Goal: Task Accomplishment & Management: Complete application form

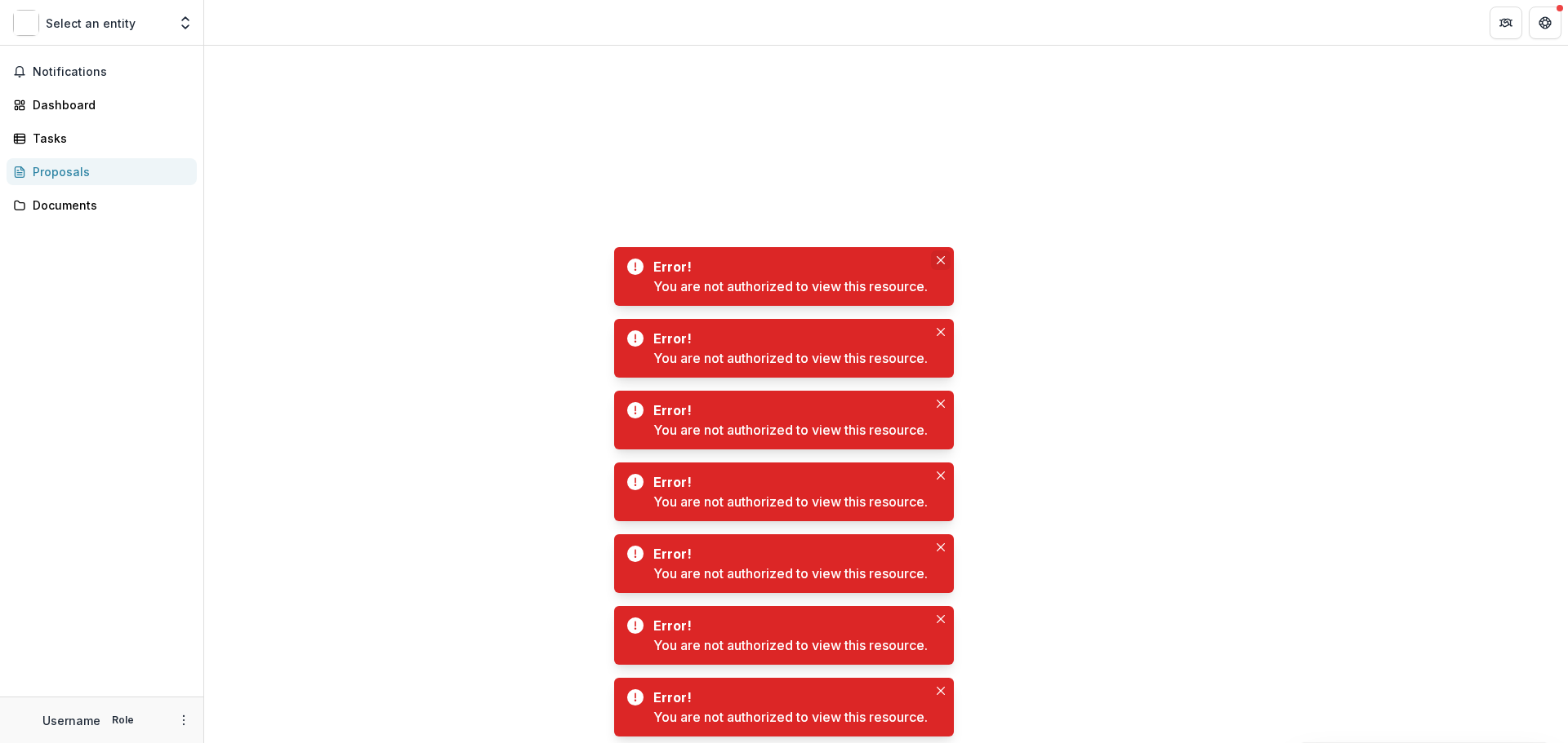
click at [941, 256] on button "Close" at bounding box center [940, 260] width 20 height 20
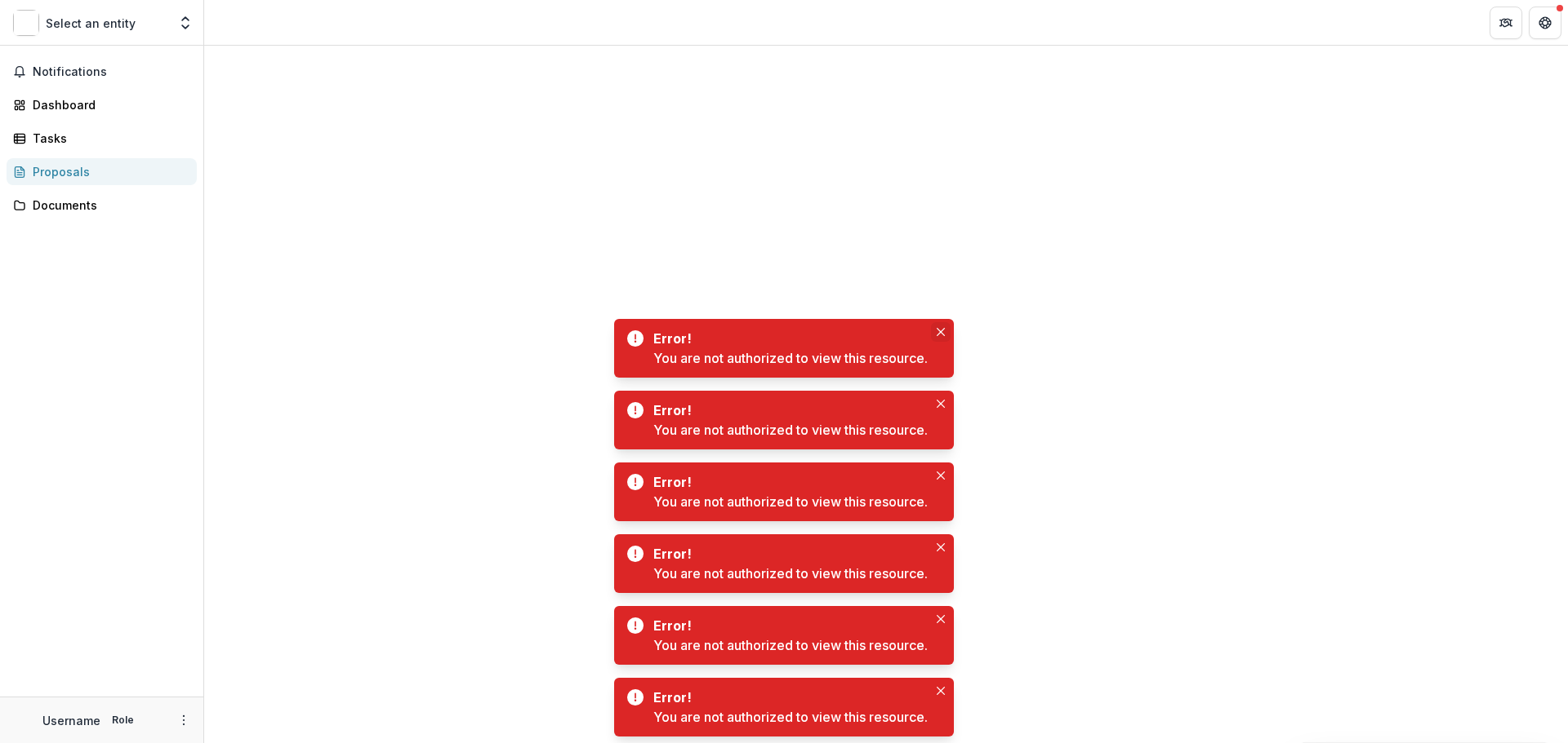
click at [942, 330] on icon "Close" at bounding box center [940, 332] width 9 height 9
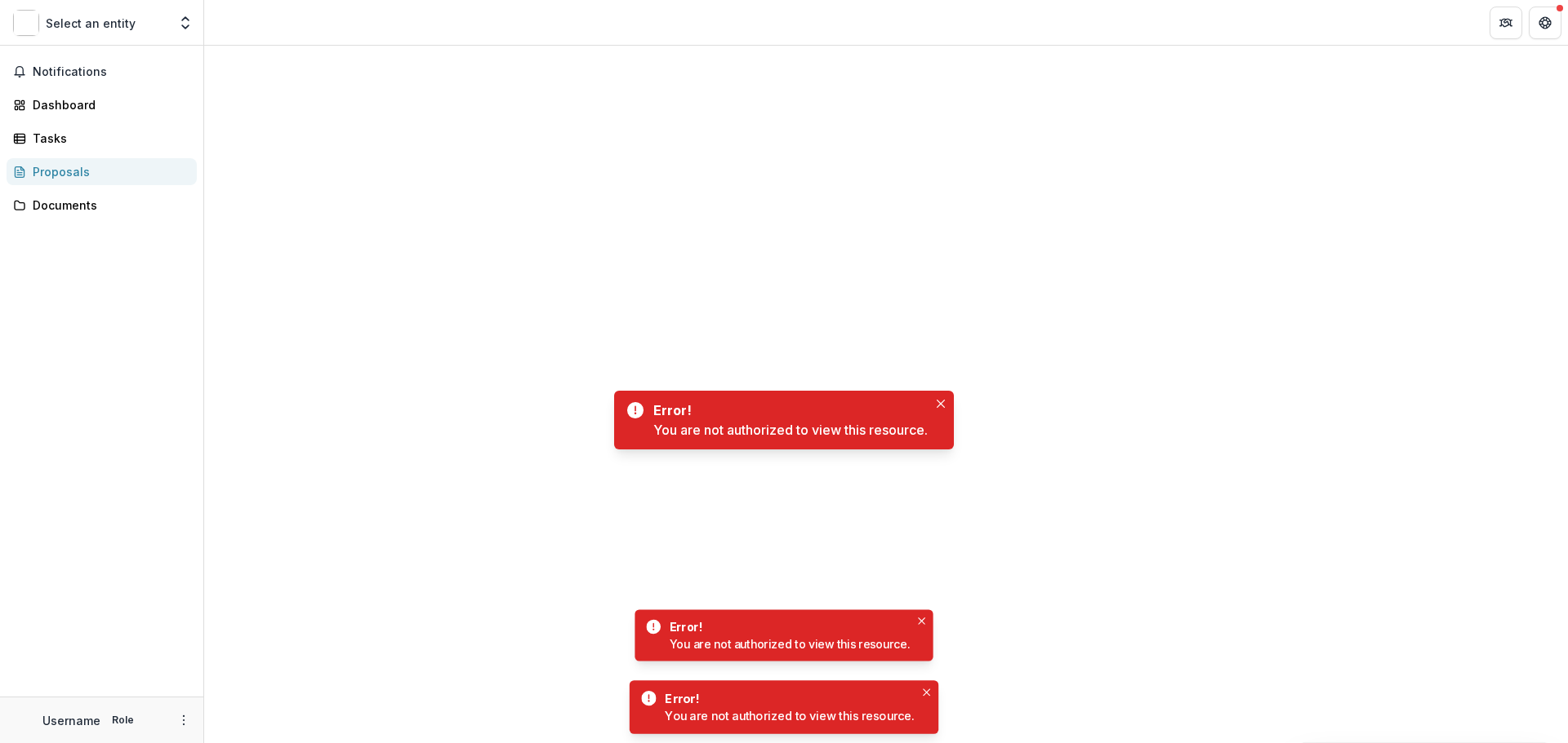
click at [939, 401] on body "Skip to content Select an entity Team Settings Notifications Dashboard Tasks Pr…" at bounding box center [784, 371] width 1568 height 743
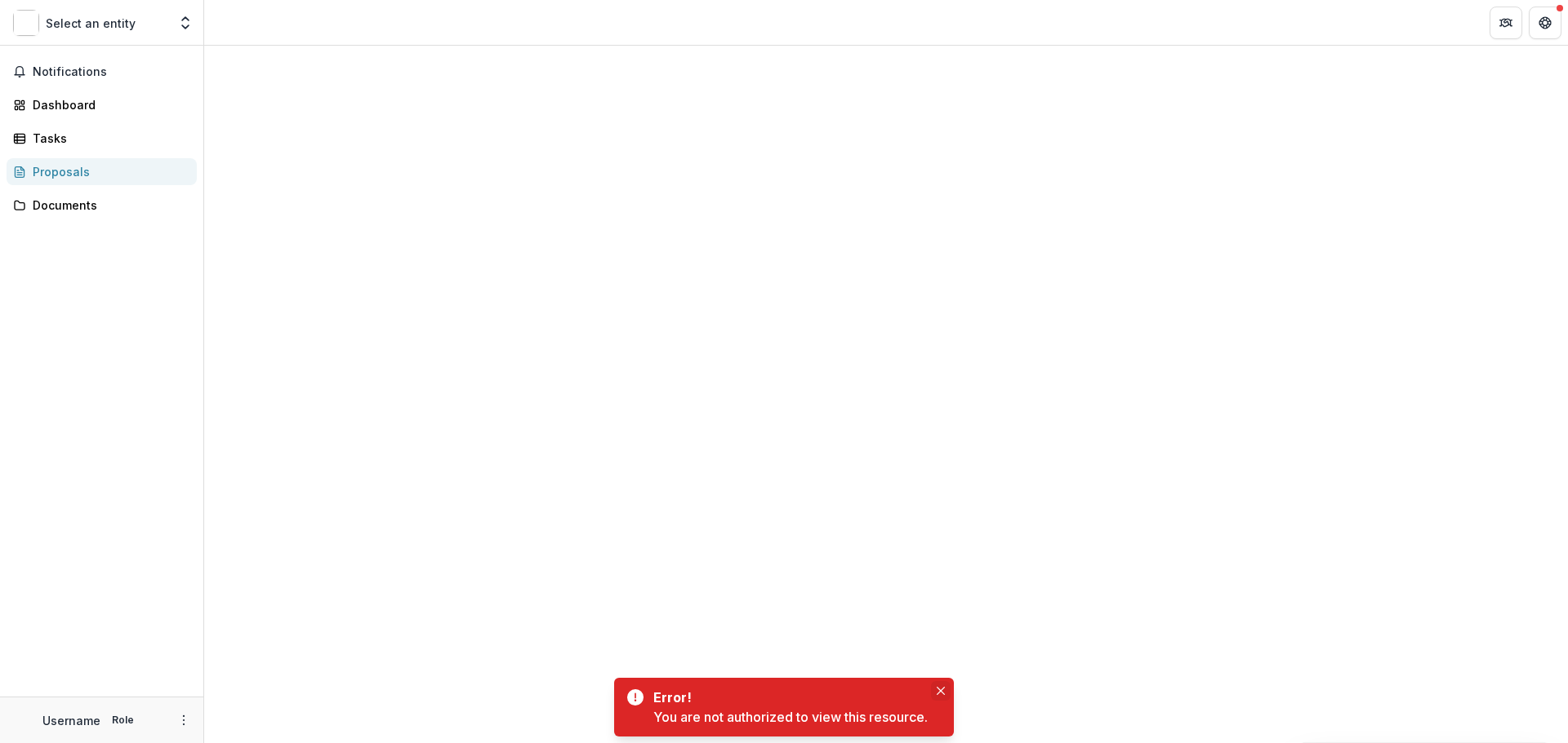
click at [943, 693] on icon "Close" at bounding box center [940, 691] width 9 height 9
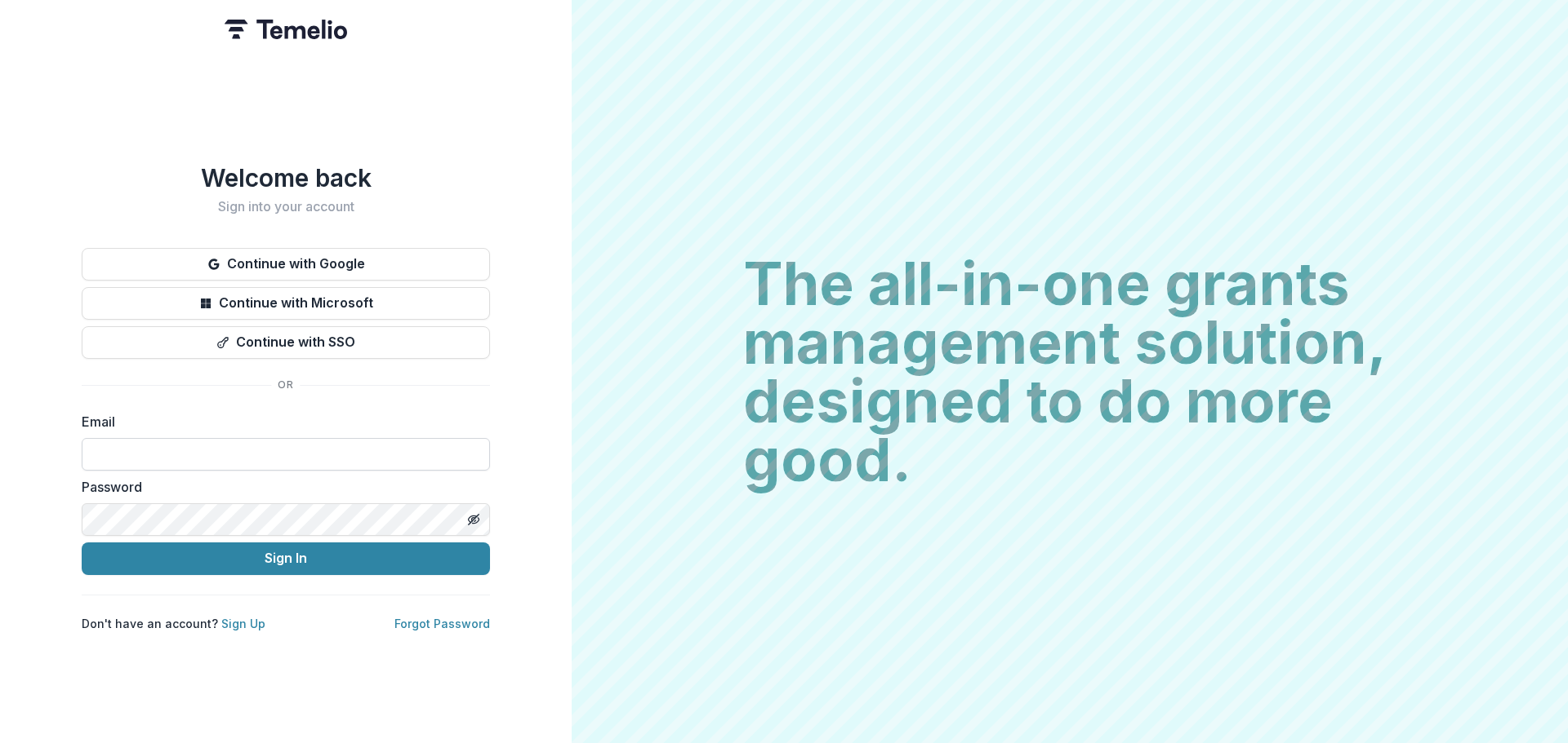
click at [149, 438] on input at bounding box center [286, 454] width 408 height 32
type input "**********"
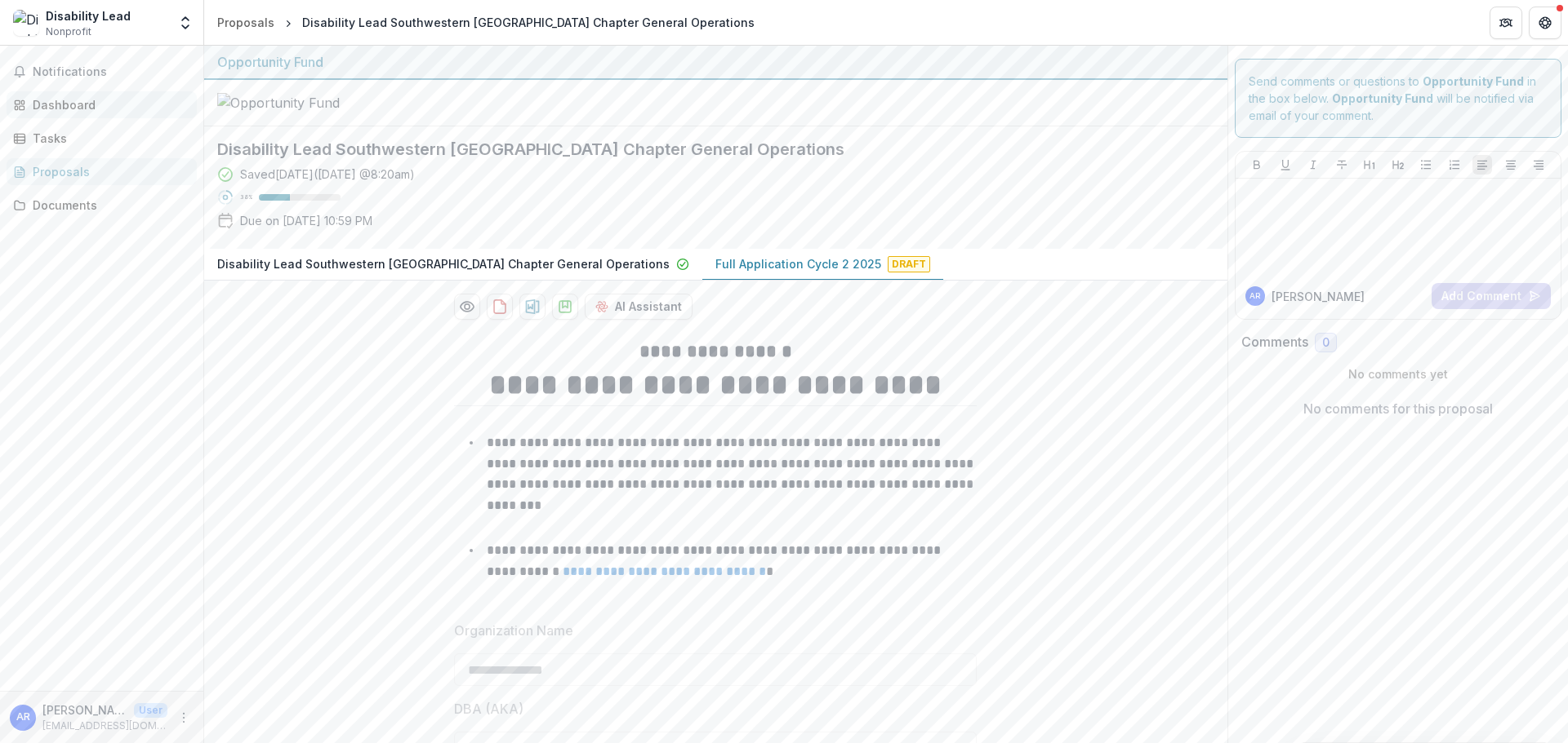
click at [90, 106] on div "Dashboard" at bounding box center [108, 105] width 151 height 17
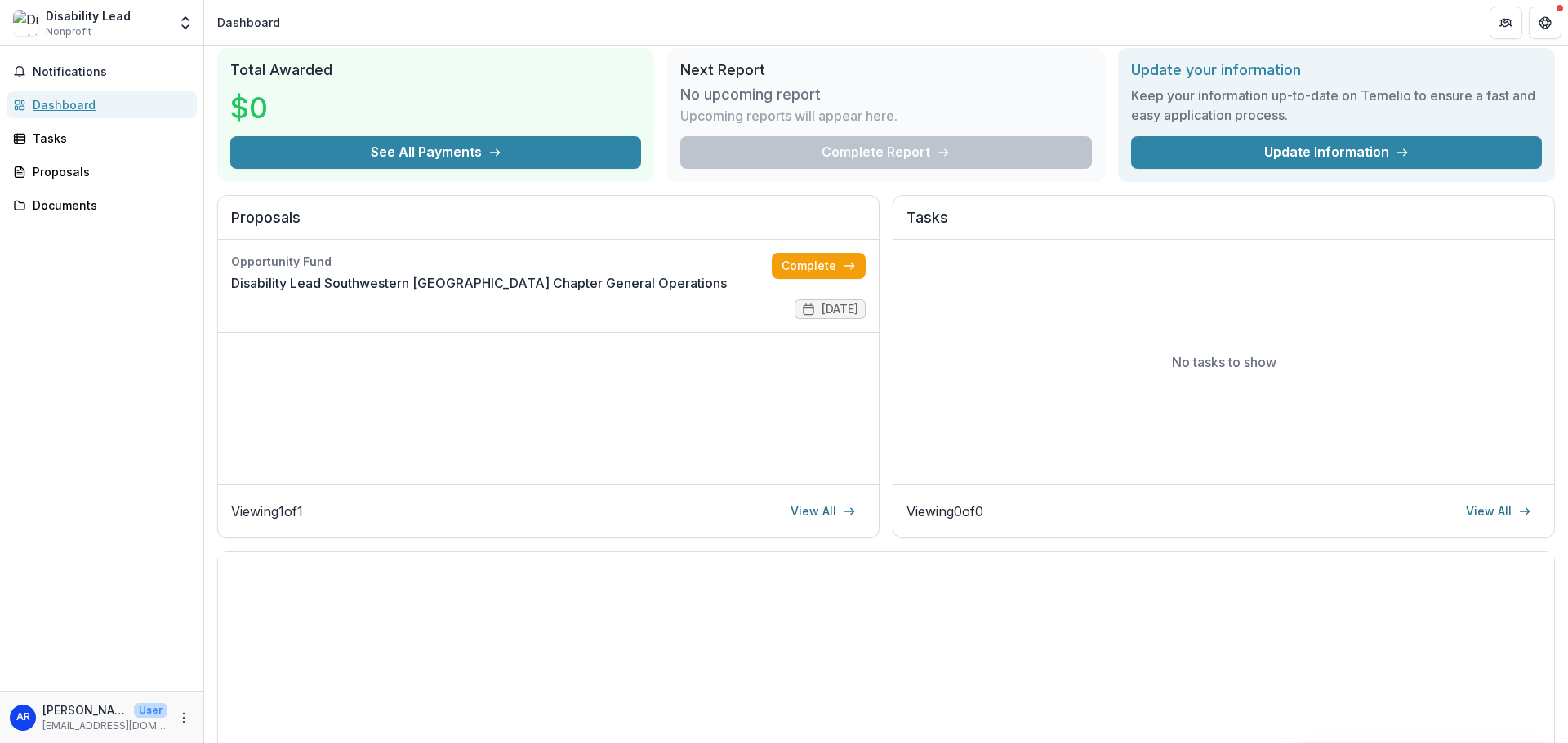
scroll to position [82, 0]
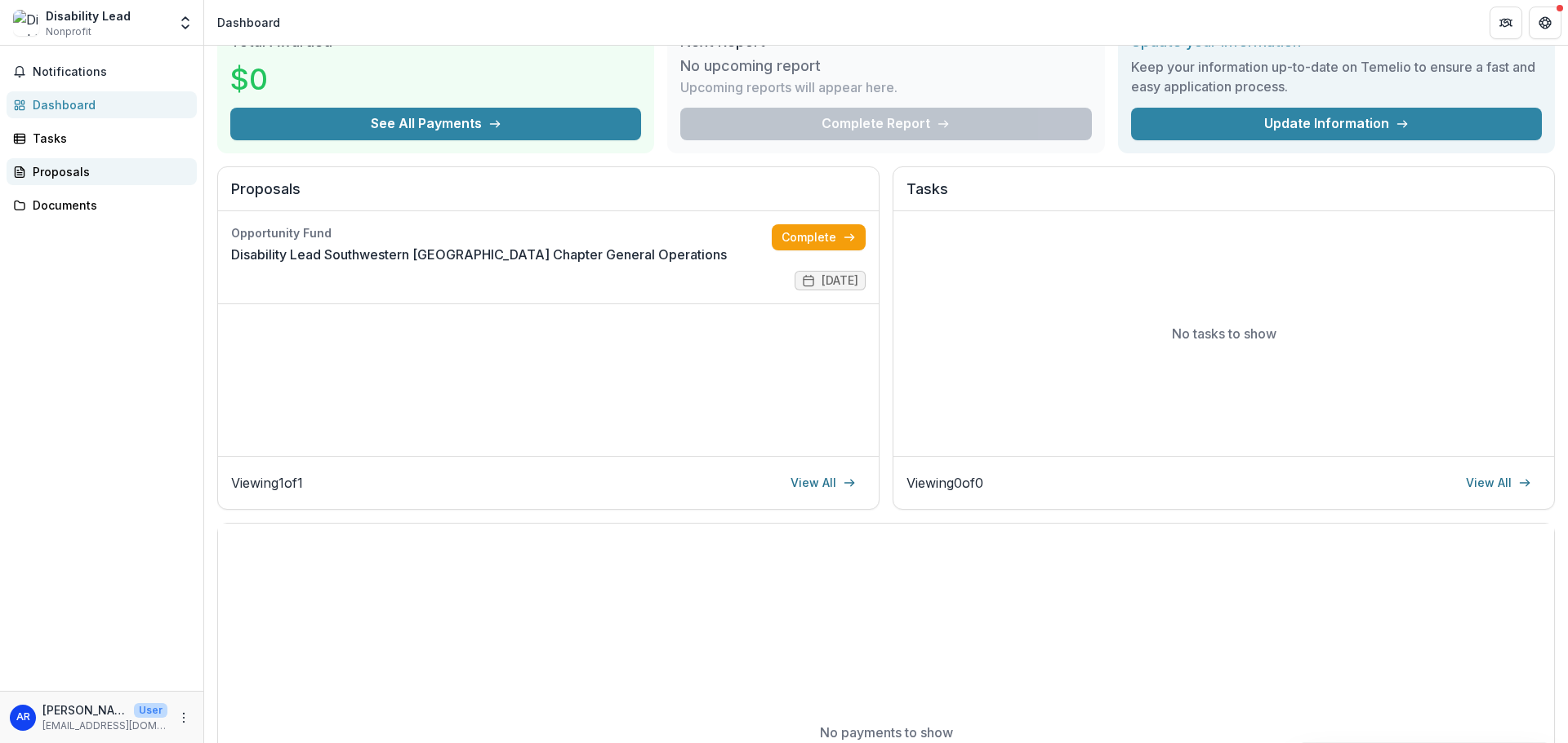
click at [83, 171] on div "Proposals" at bounding box center [108, 172] width 151 height 17
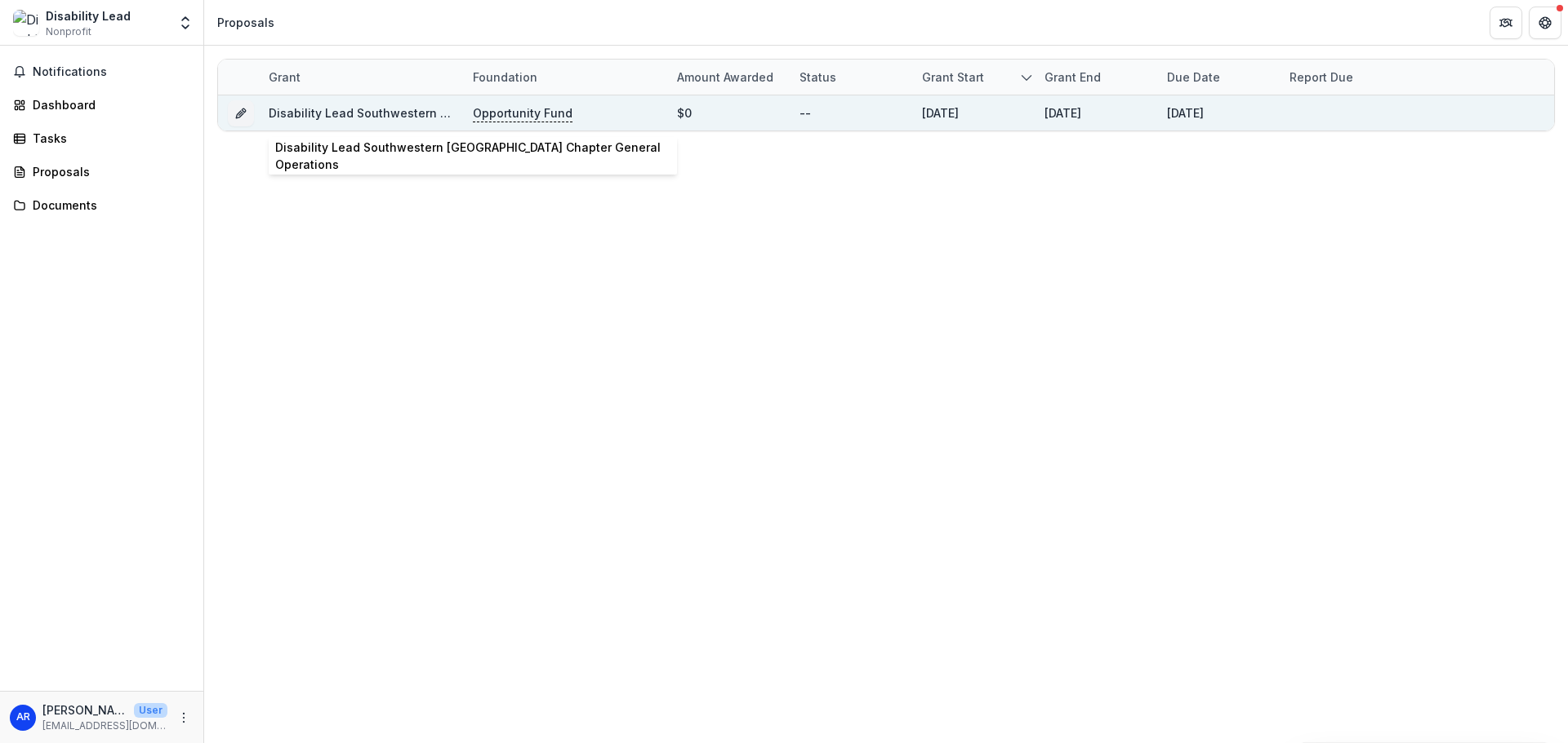
click at [296, 109] on link "Disability Lead Southwestern [GEOGRAPHIC_DATA] Chapter General Operations" at bounding box center [494, 113] width 452 height 14
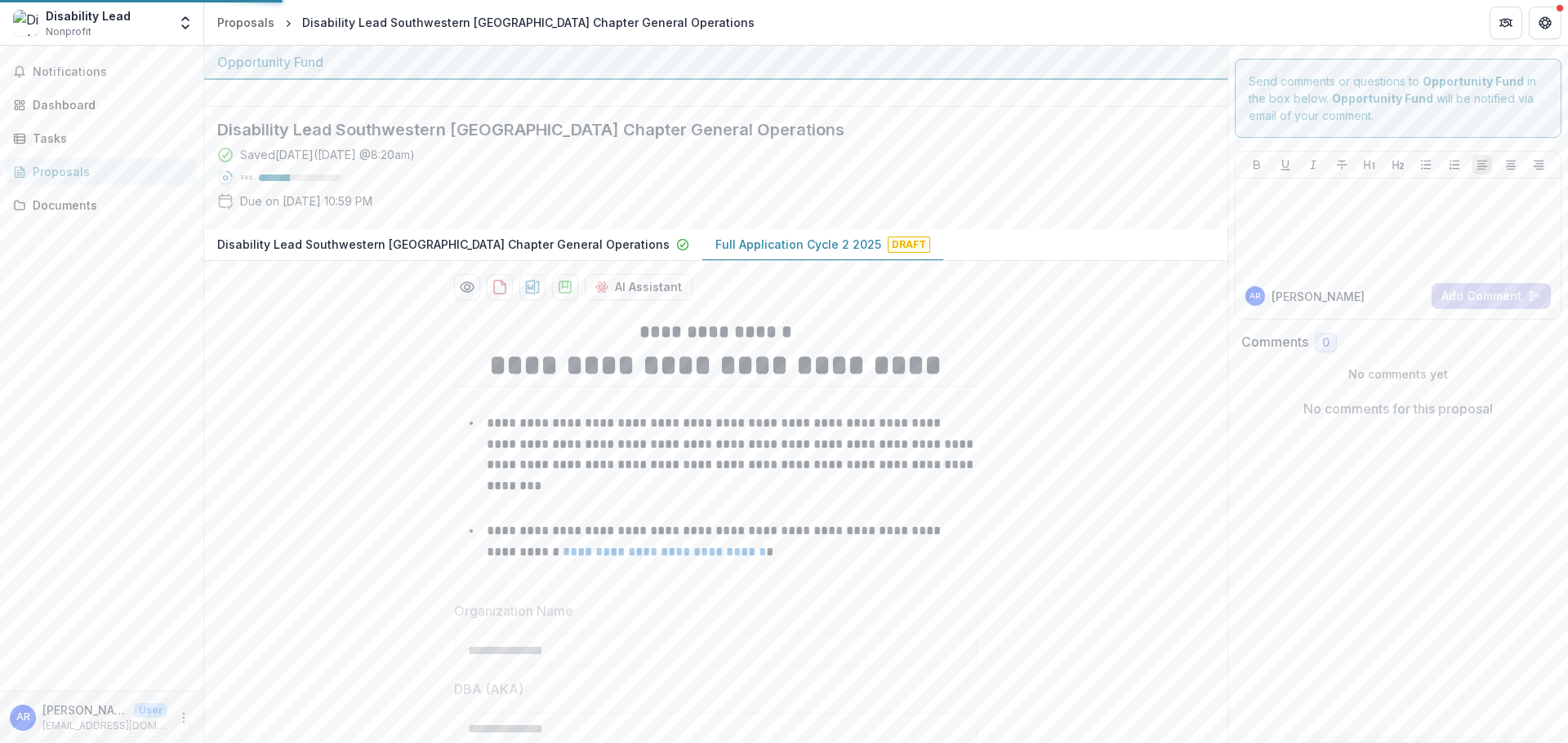
type input "*******"
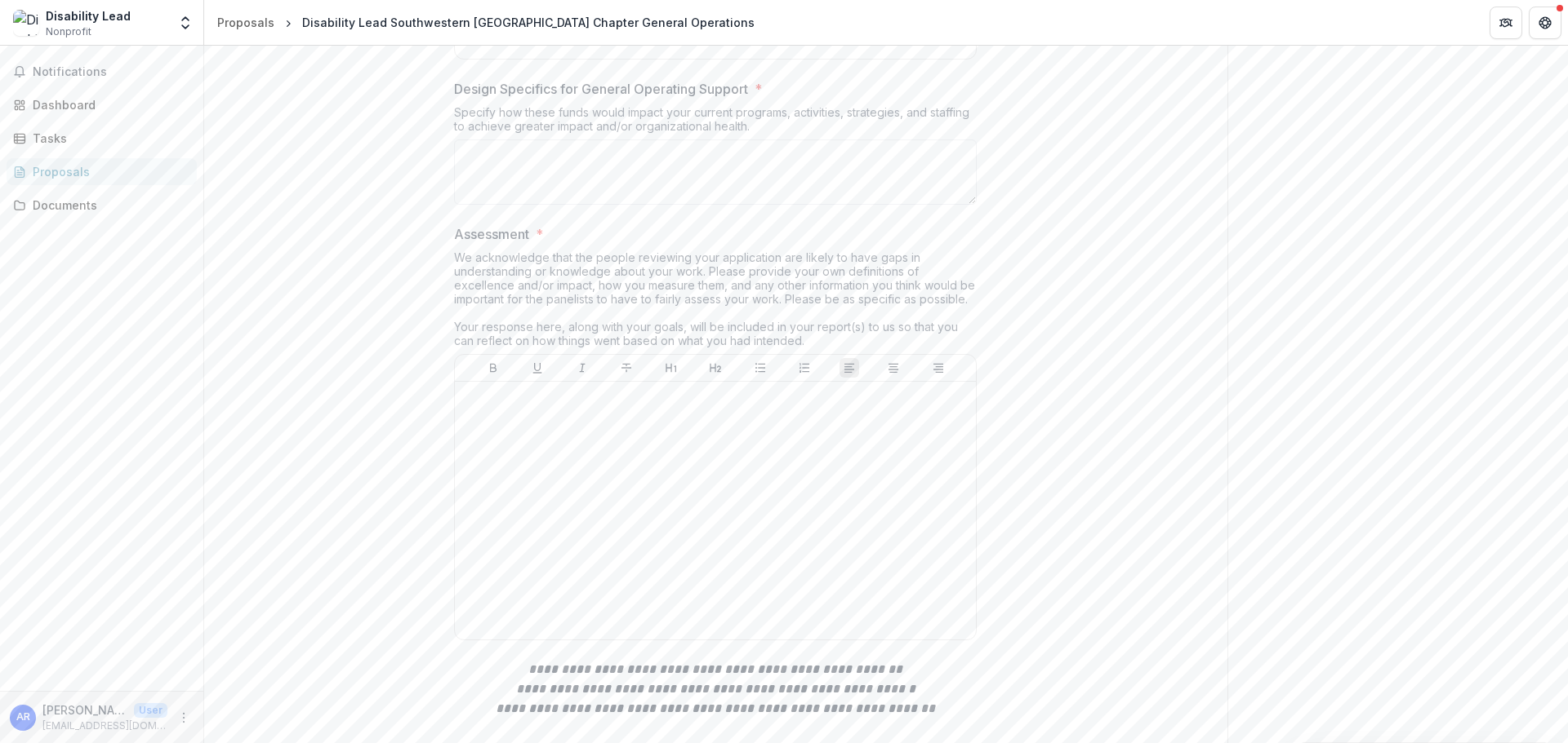
scroll to position [3509, 0]
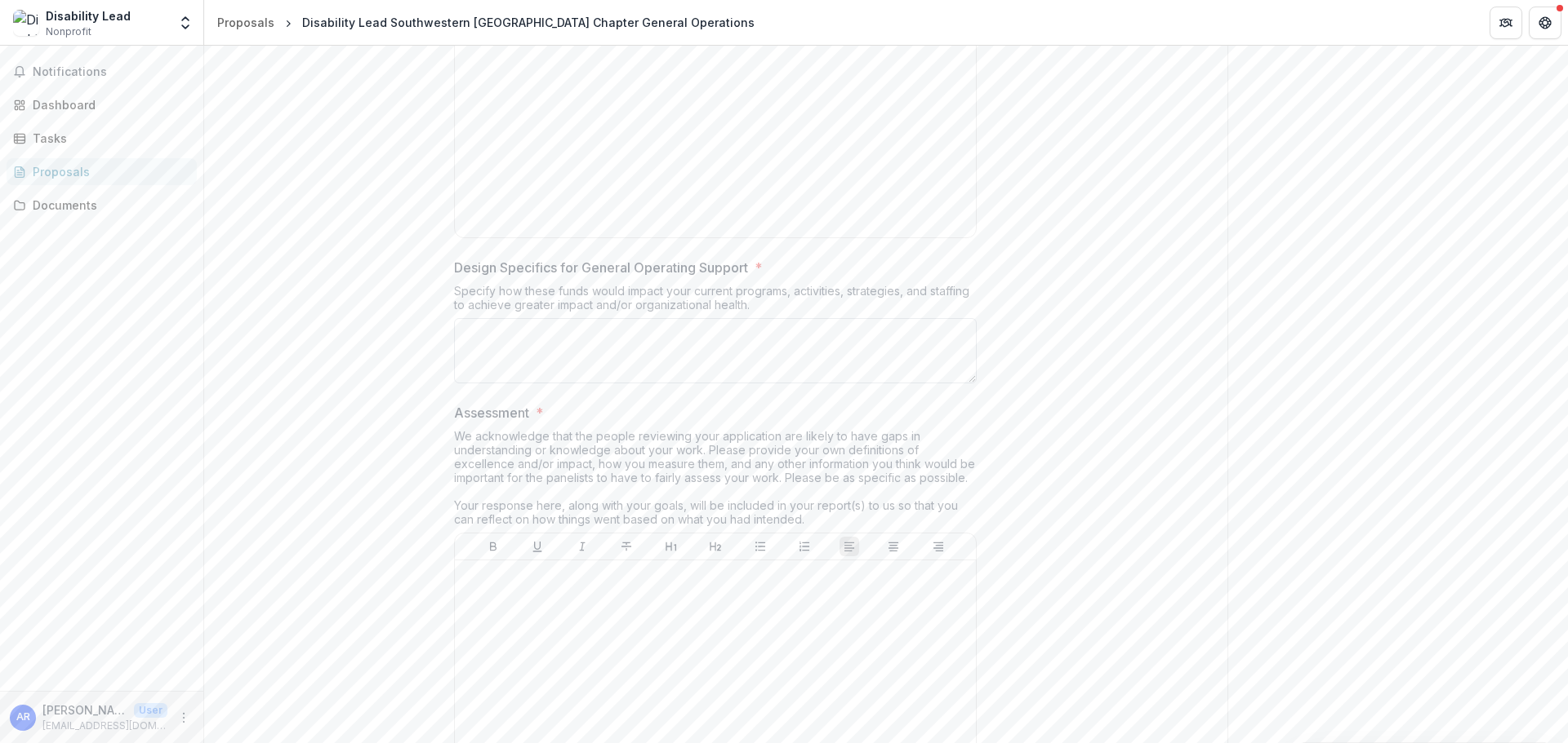
scroll to position [3183, 0]
drag, startPoint x: 494, startPoint y: 327, endPoint x: 619, endPoint y: 321, distance: 125.1
click at [494, 224] on div at bounding box center [715, 102] width 508 height 245
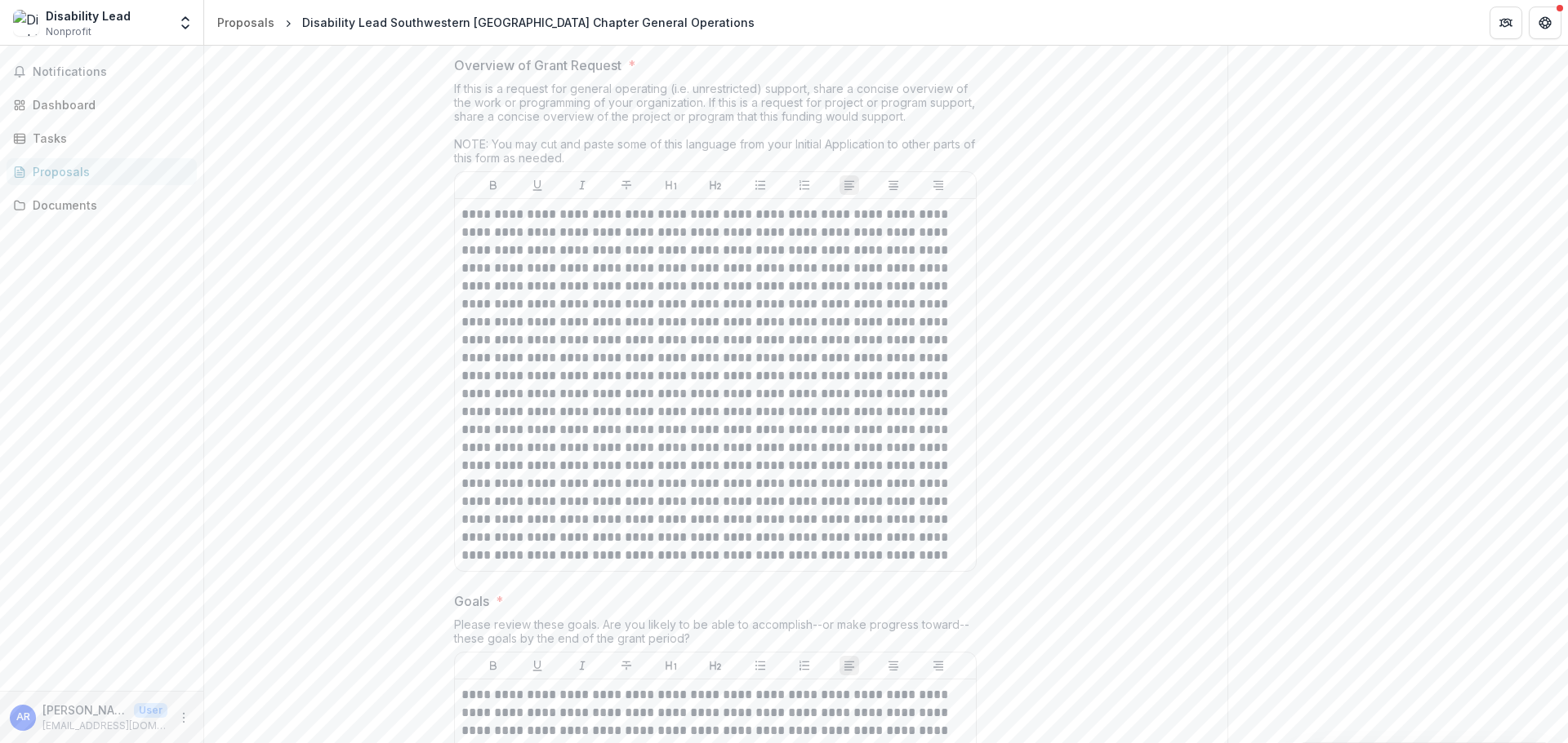
scroll to position [1958, 0]
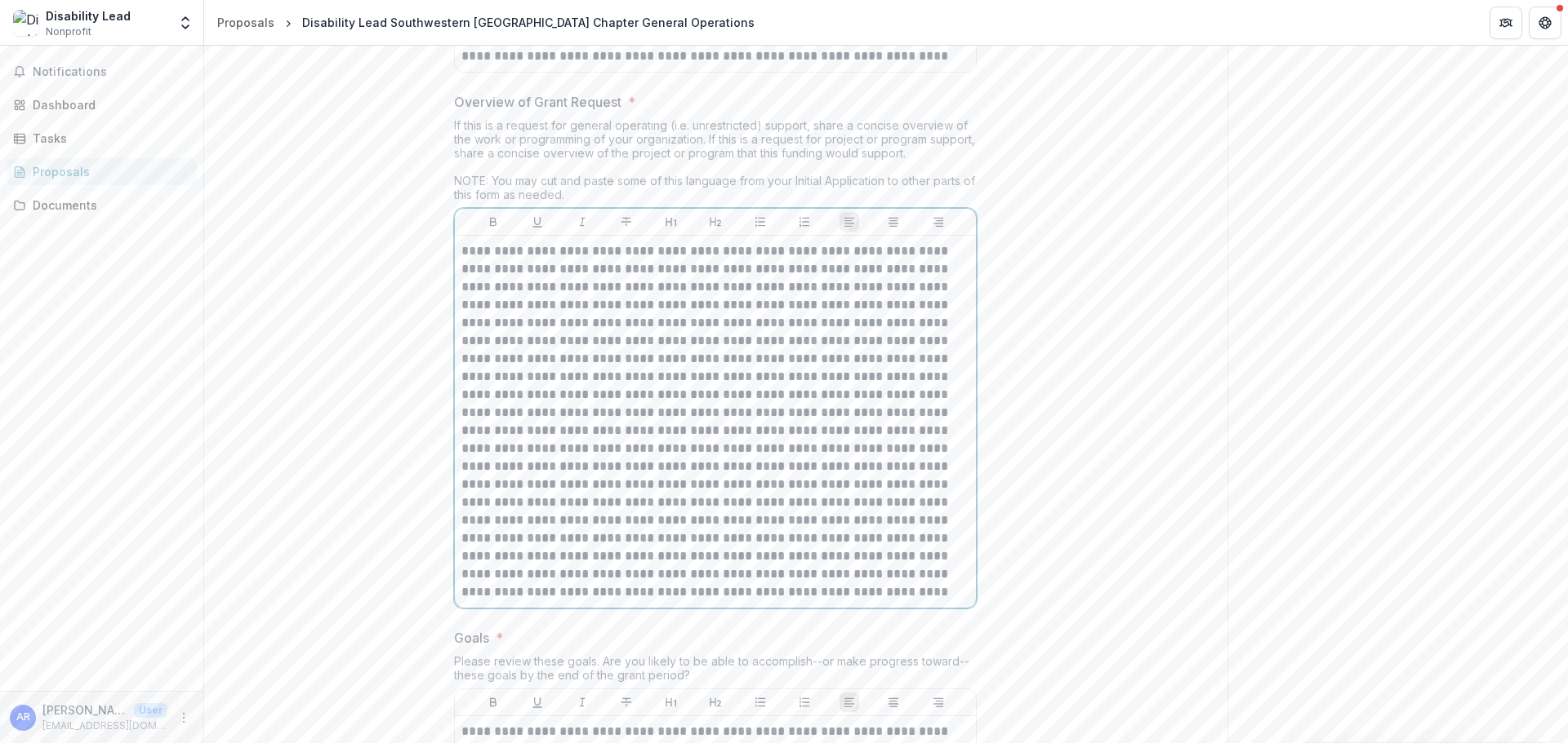
click at [725, 602] on p at bounding box center [715, 422] width 508 height 359
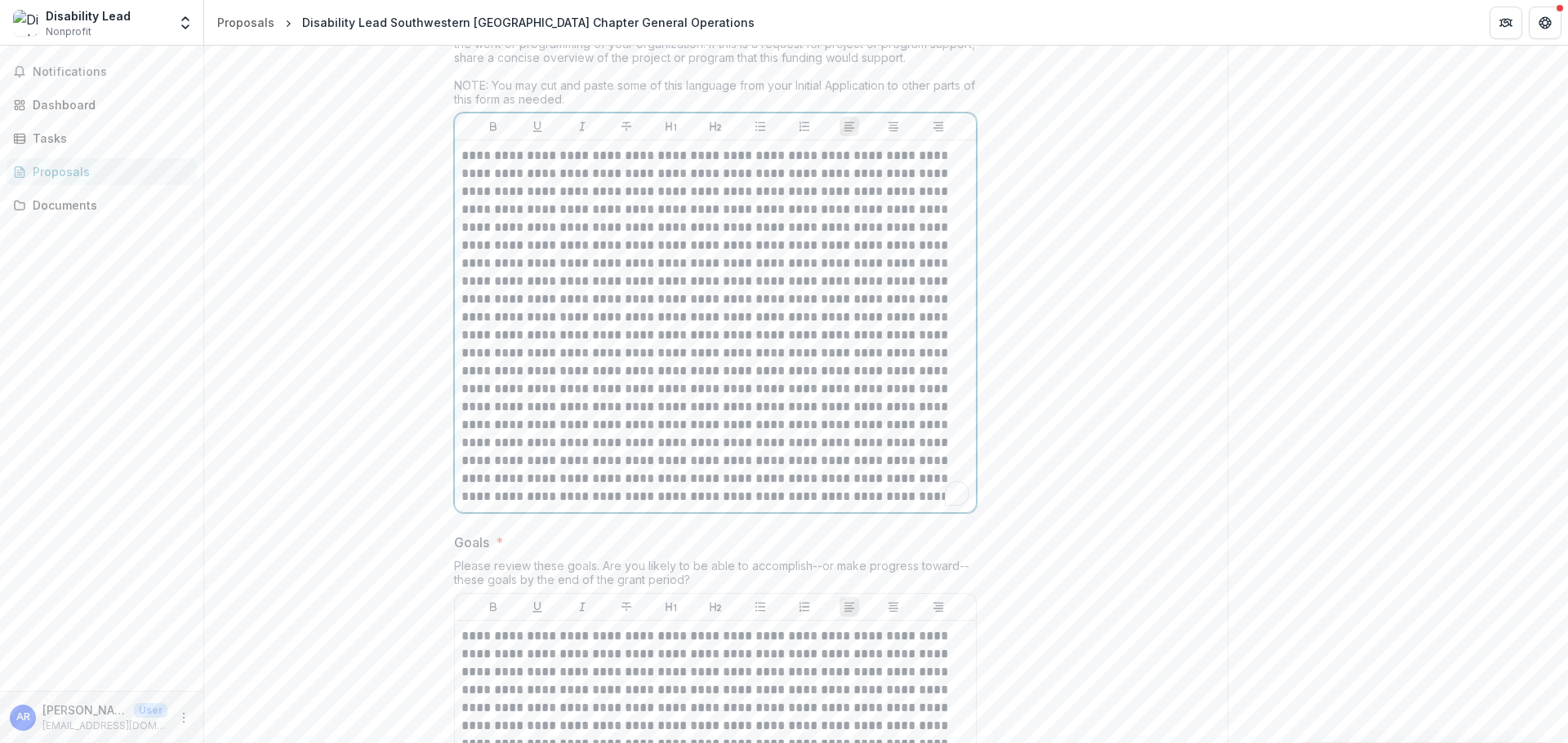
scroll to position [2366, 0]
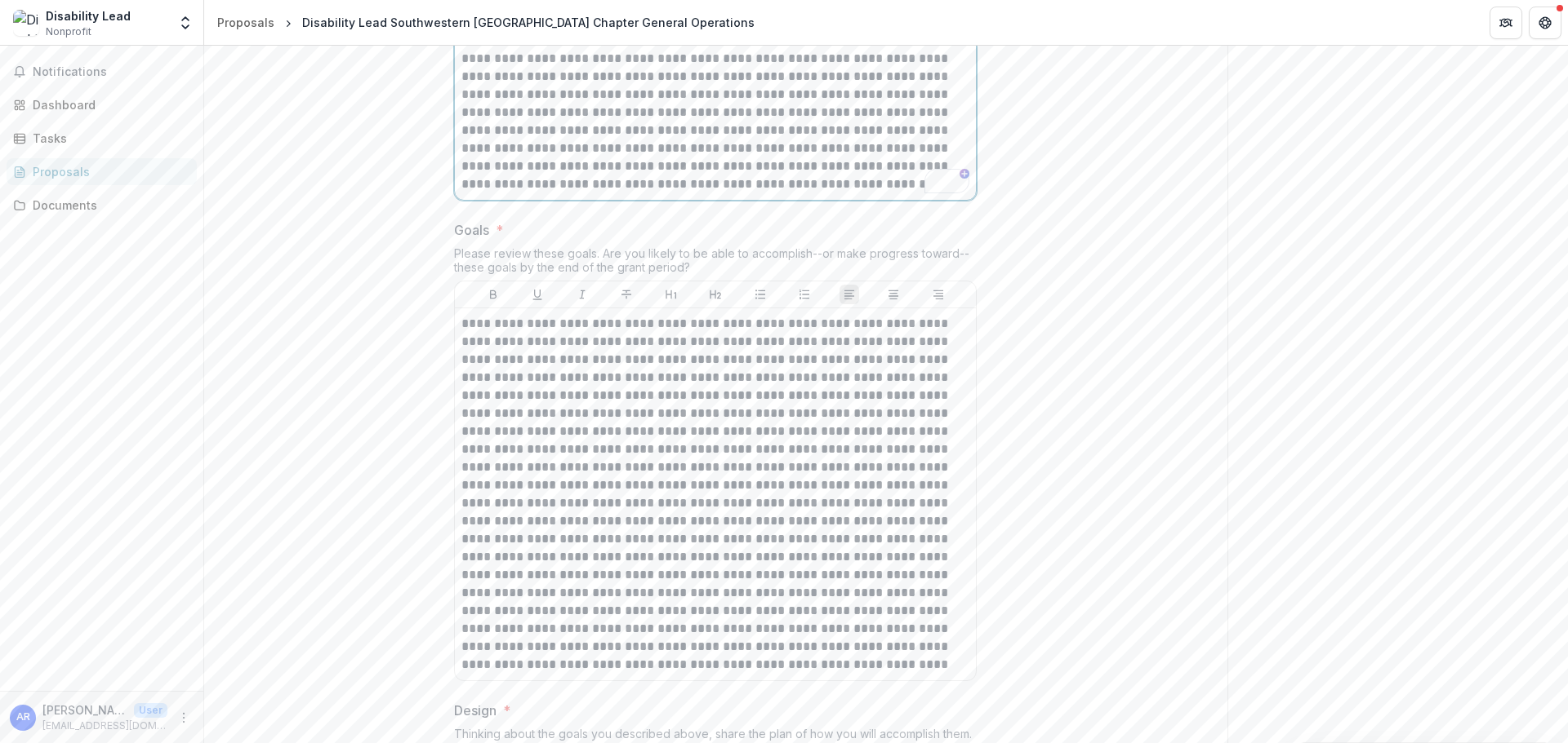
click at [886, 194] on p "To enrich screen reader interactions, please activate Accessibility in Grammarl…" at bounding box center [715, 13] width 508 height 359
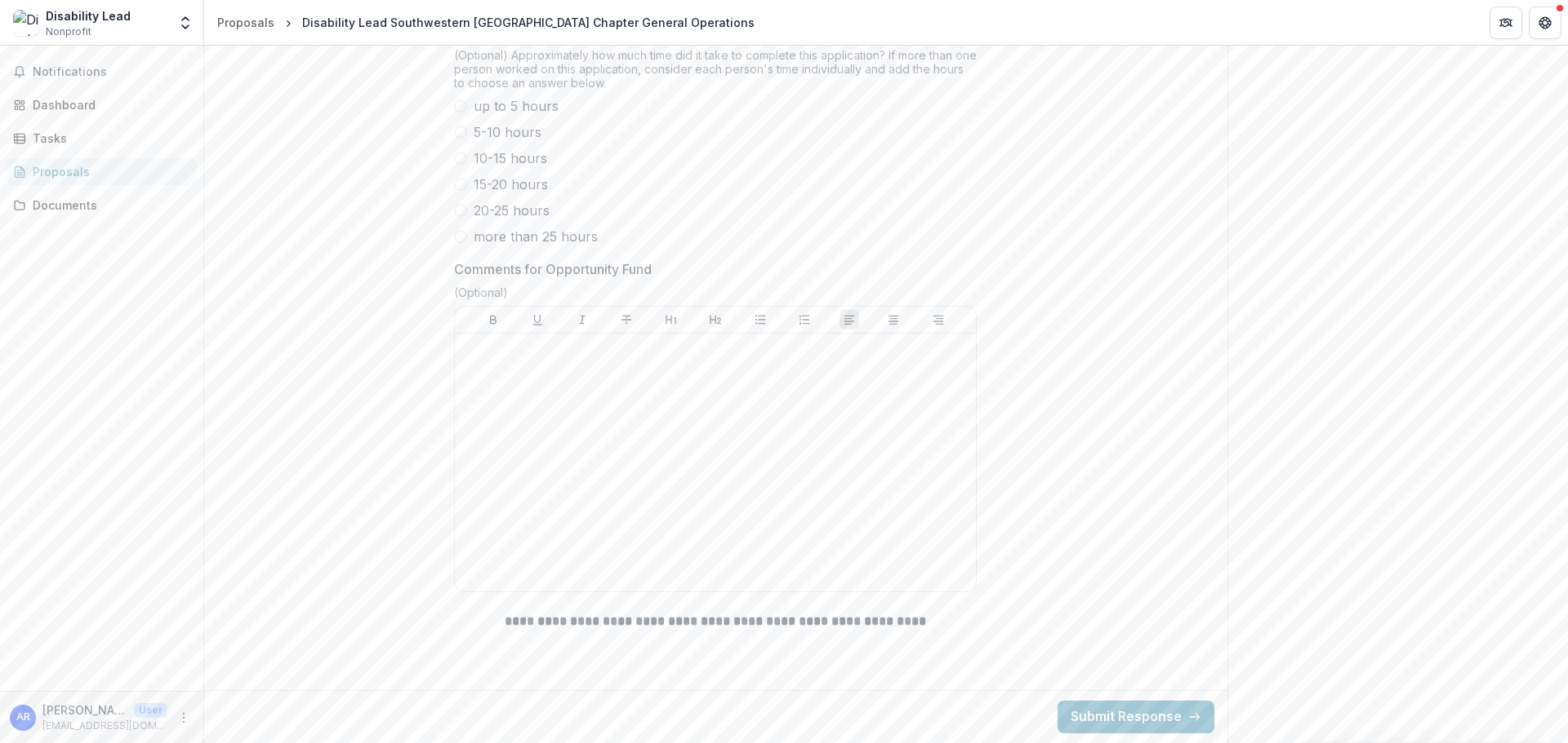
scroll to position [8646, 0]
